Goal: Task Accomplishment & Management: Manage account settings

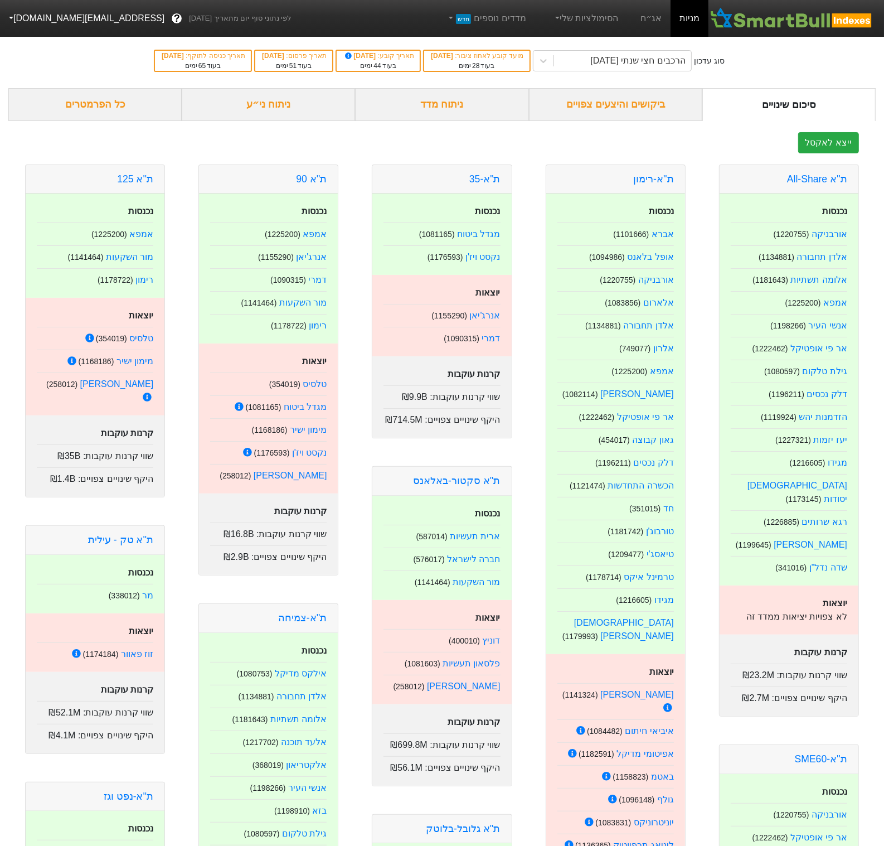
click at [50, 21] on button "[EMAIL_ADDRESS][DOMAIN_NAME]" at bounding box center [85, 18] width 171 height 20
click at [46, 129] on div "תפריט ניהול" at bounding box center [45, 133] width 88 height 18
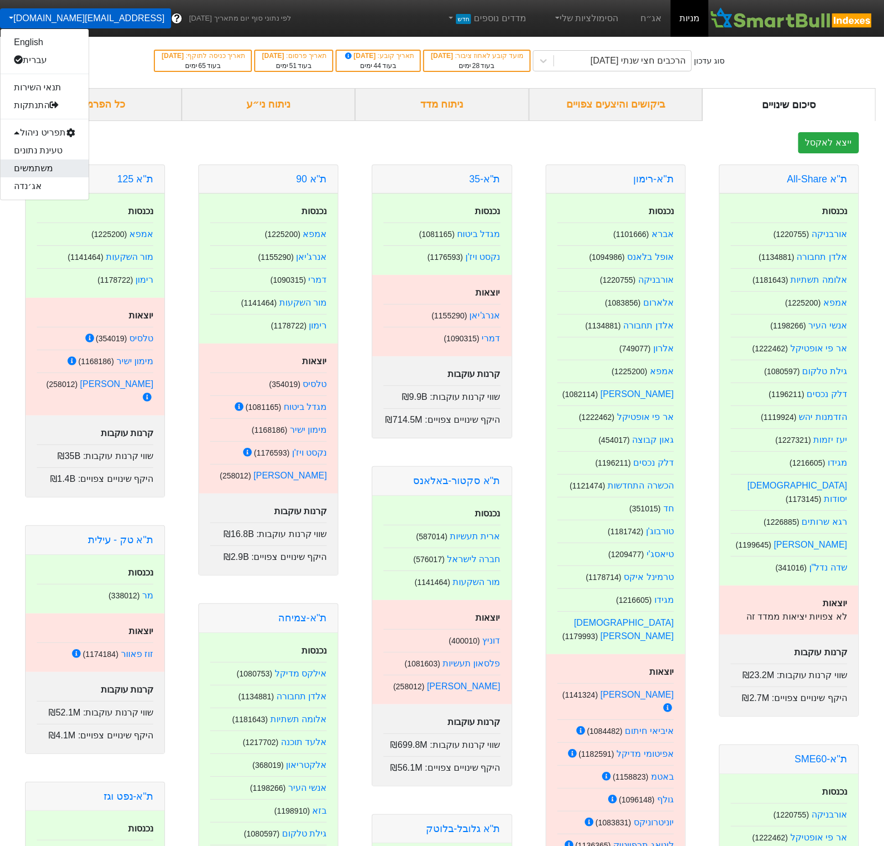
click at [43, 164] on link "משתמשים" at bounding box center [45, 168] width 88 height 18
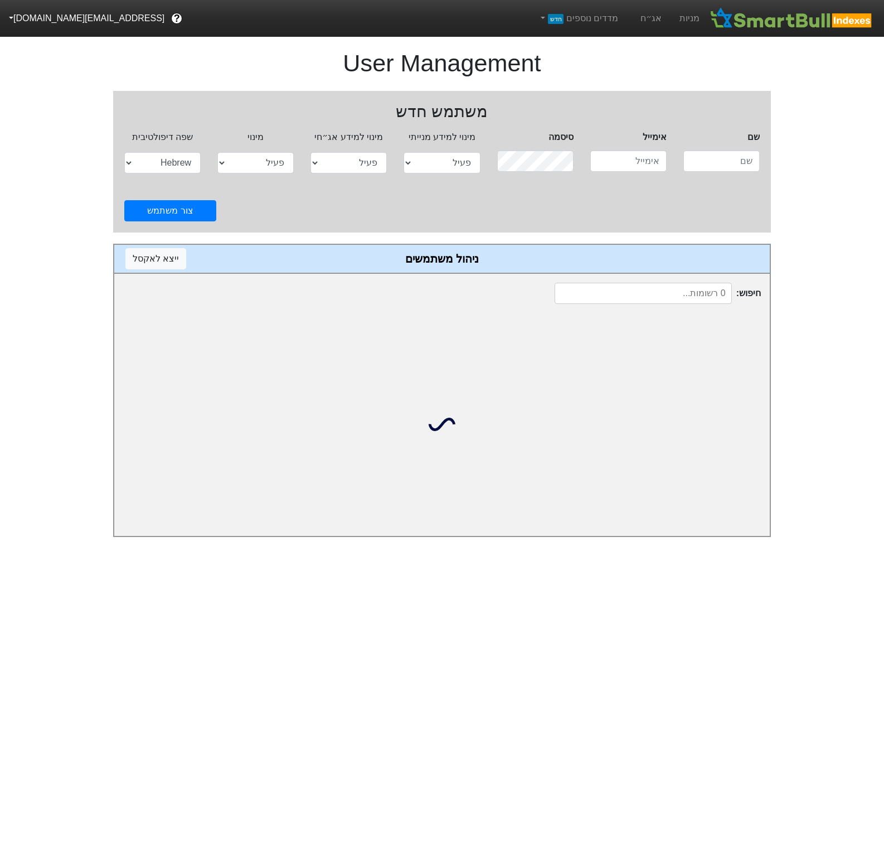
select select "active"
select select "hb"
